Goal: Task Accomplishment & Management: Manage account settings

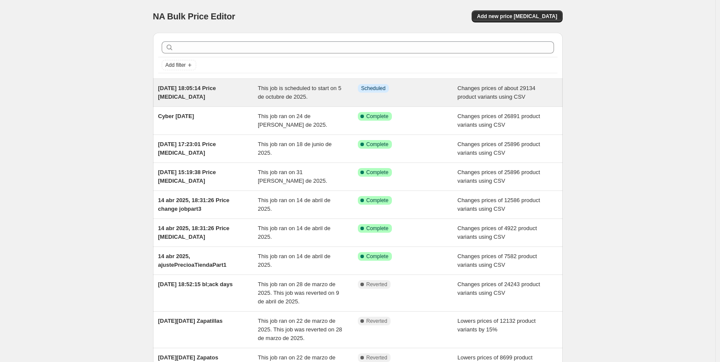
click at [270, 94] on span "This job is scheduled to start on 5 de octubre de 2025." at bounding box center [300, 92] width 84 height 15
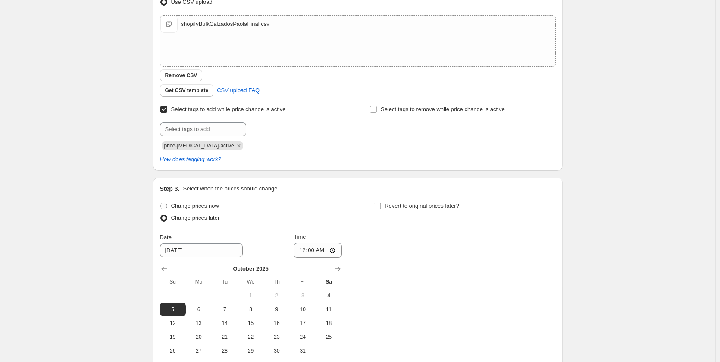
scroll to position [259, 0]
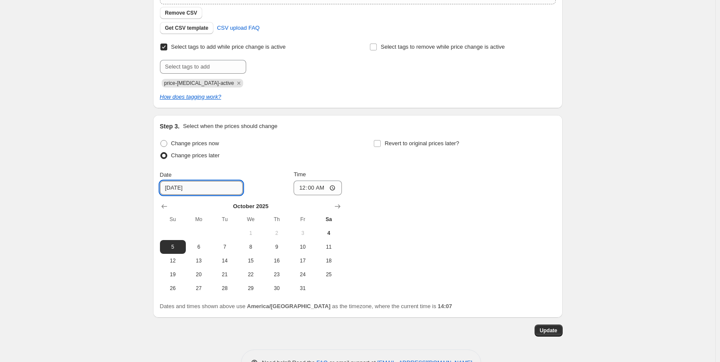
click at [178, 185] on input "[DATE]" at bounding box center [201, 188] width 83 height 14
click at [326, 227] on button "4" at bounding box center [329, 233] width 26 height 14
type input "[DATE]"
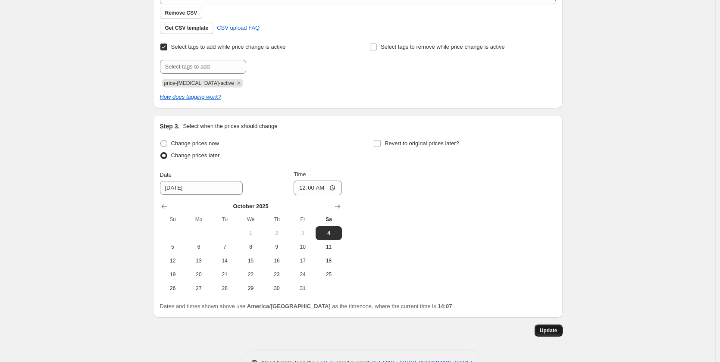
click at [546, 330] on span "Update" at bounding box center [549, 330] width 18 height 7
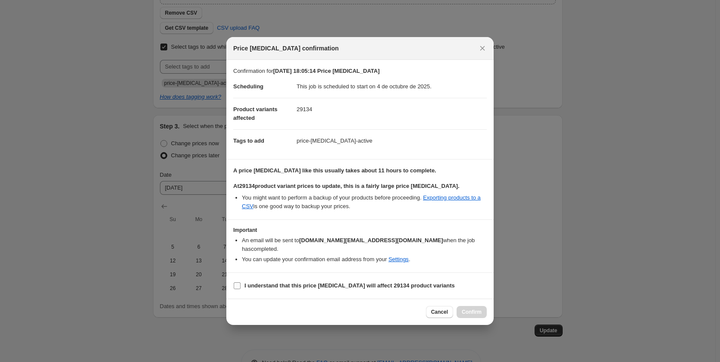
click at [316, 282] on b "I understand that this price [MEDICAL_DATA] will affect 29134 product variants" at bounding box center [350, 285] width 210 height 6
click at [241, 282] on input "I understand that this price [MEDICAL_DATA] will affect 29134 product variants" at bounding box center [237, 285] width 7 height 7
checkbox input "true"
click at [468, 309] on span "Confirm" at bounding box center [472, 312] width 20 height 7
